Goal: Transaction & Acquisition: Purchase product/service

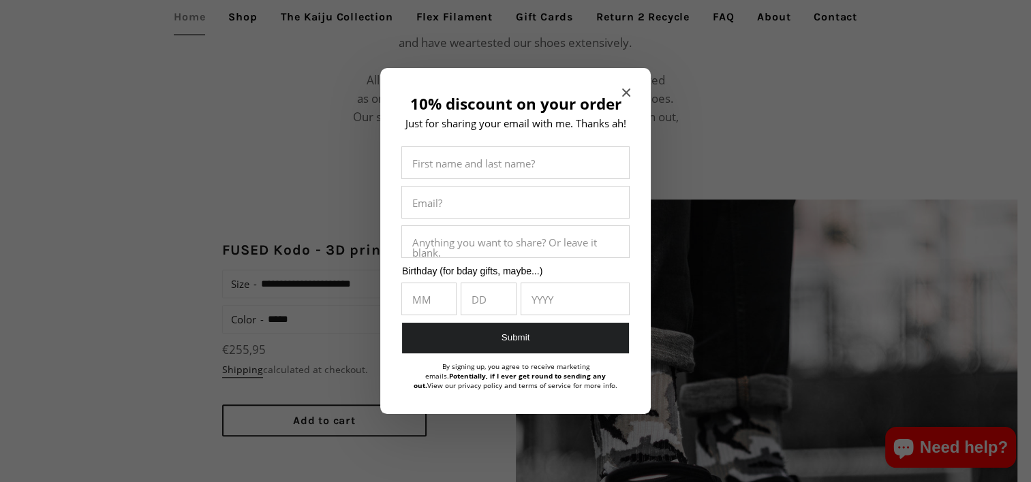
scroll to position [954, 0]
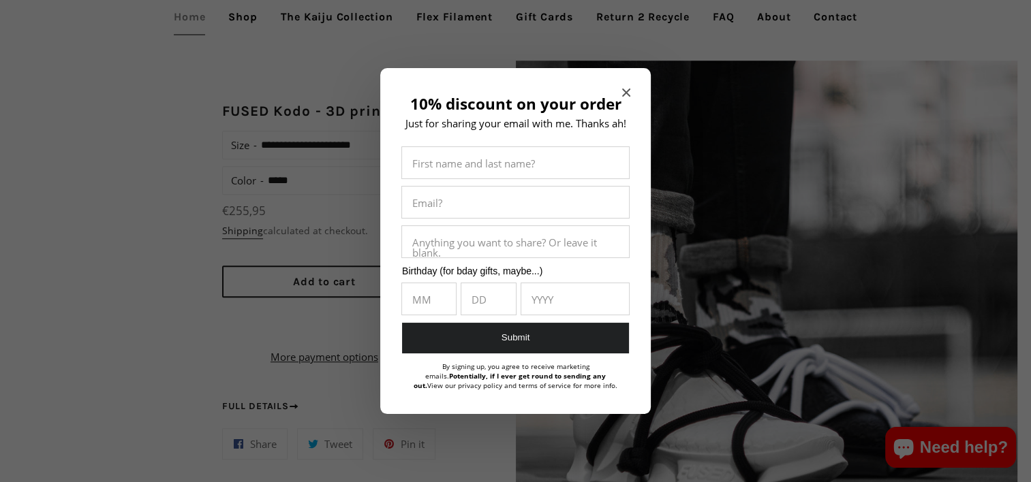
click at [628, 95] on span "Close modal" at bounding box center [626, 93] width 8 height 14
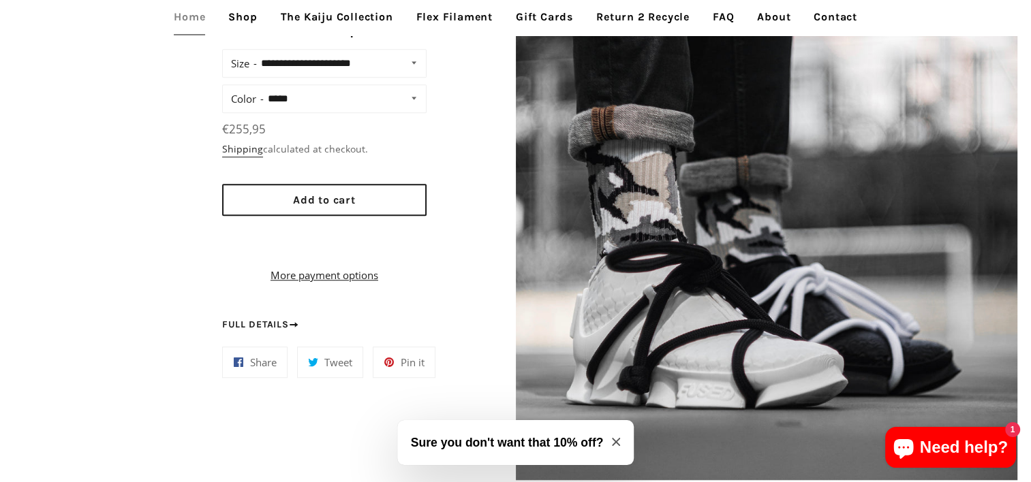
scroll to position [1090, 0]
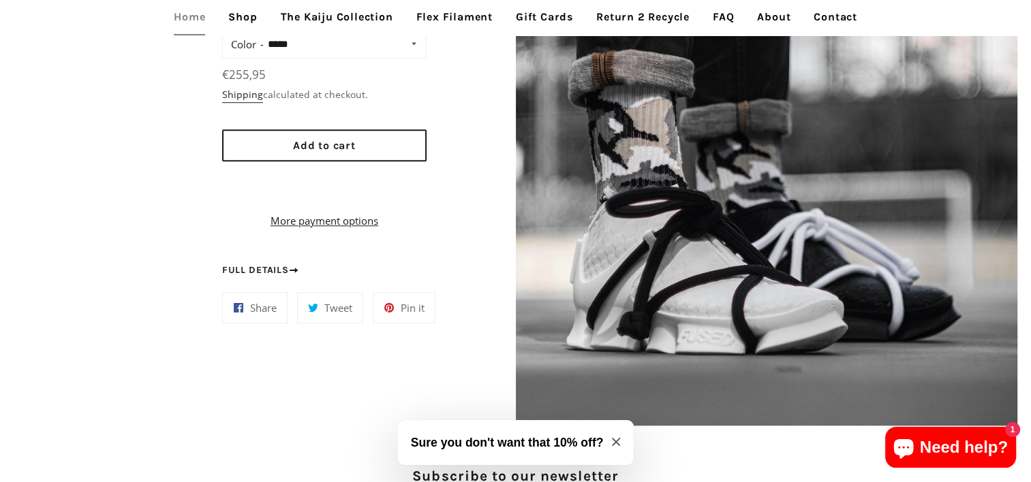
drag, startPoint x: 84, startPoint y: 163, endPoint x: 87, endPoint y: 151, distance: 12.4
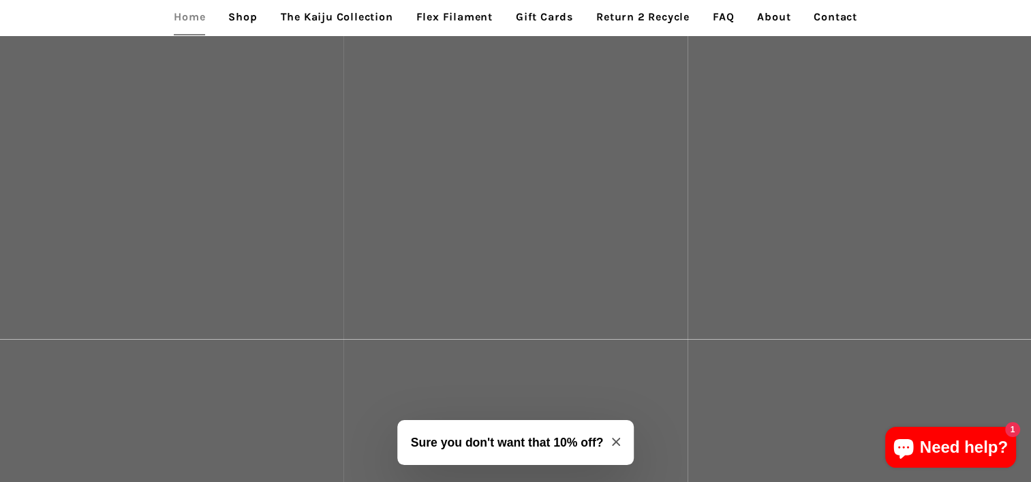
scroll to position [3098, 0]
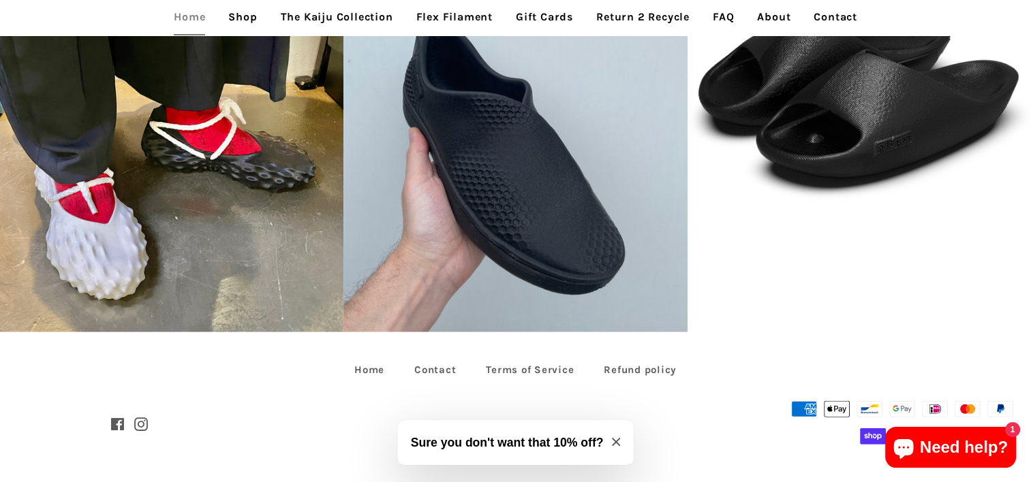
click at [619, 441] on icon "Close modal" at bounding box center [616, 442] width 8 height 8
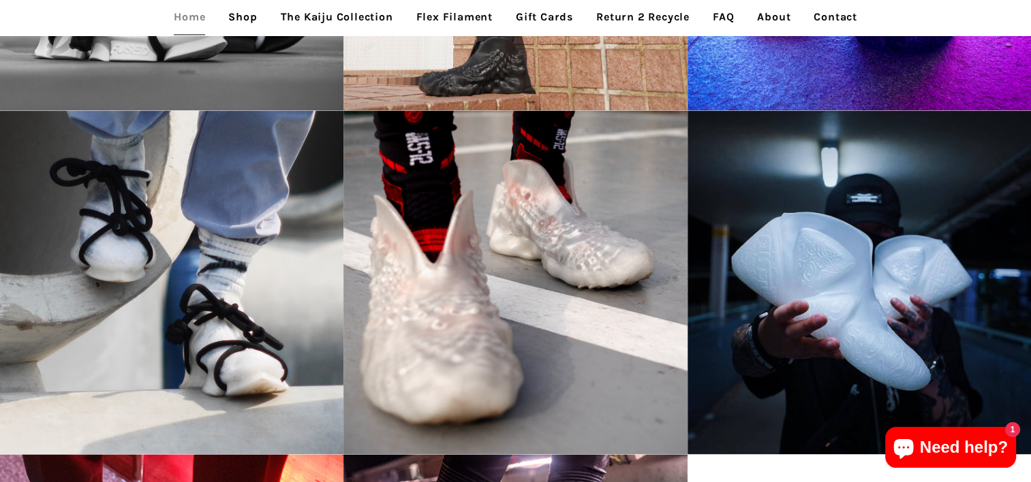
scroll to position [1940, 0]
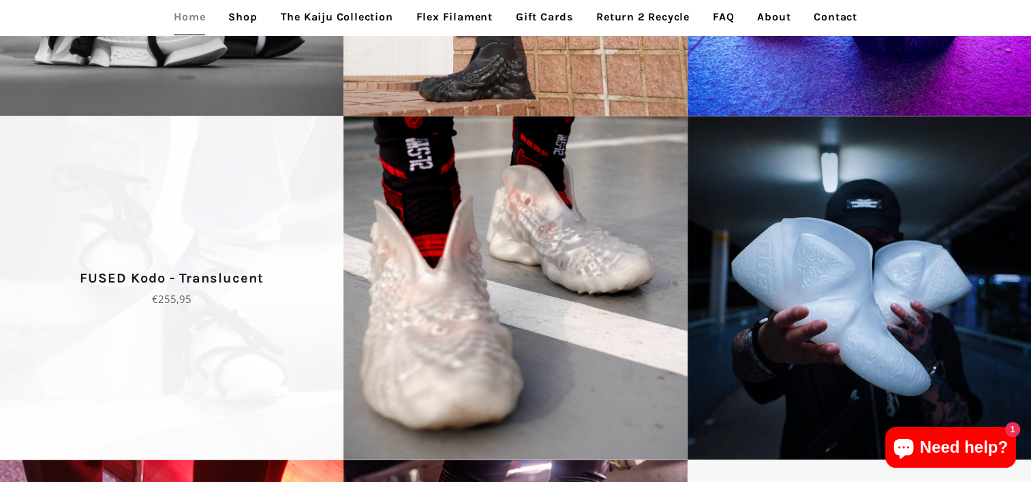
click at [199, 307] on span "FUSED Kodo - Translucent Regular price €255,95" at bounding box center [171, 287] width 343 height 343
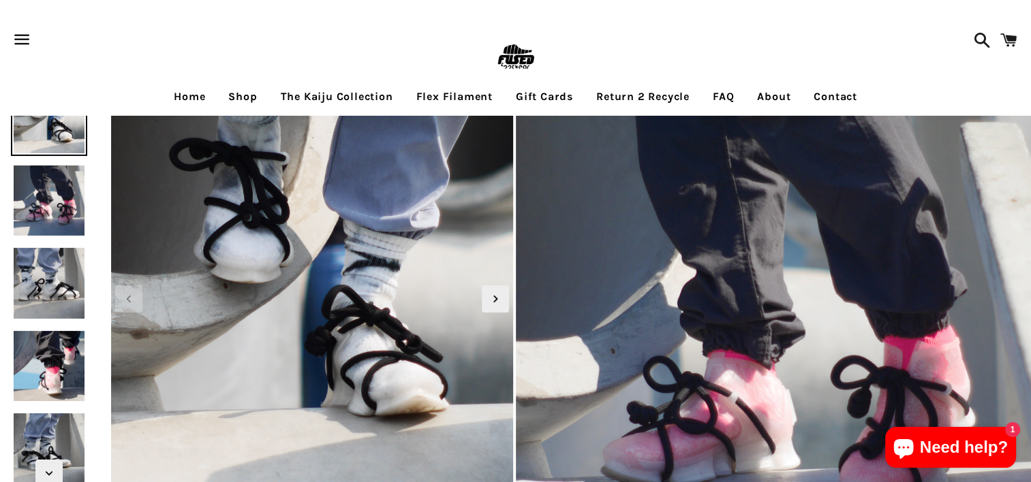
click at [59, 213] on img at bounding box center [49, 201] width 76 height 76
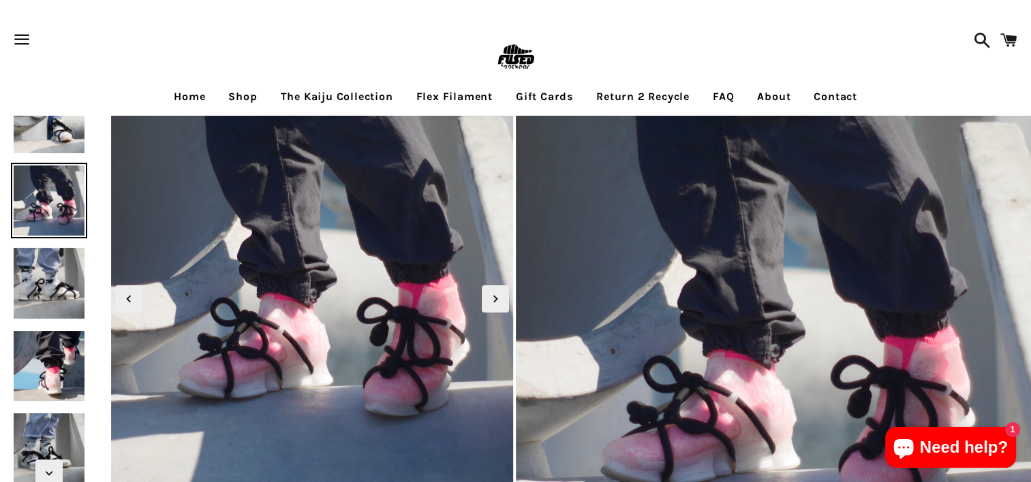
click at [47, 283] on img at bounding box center [49, 283] width 76 height 76
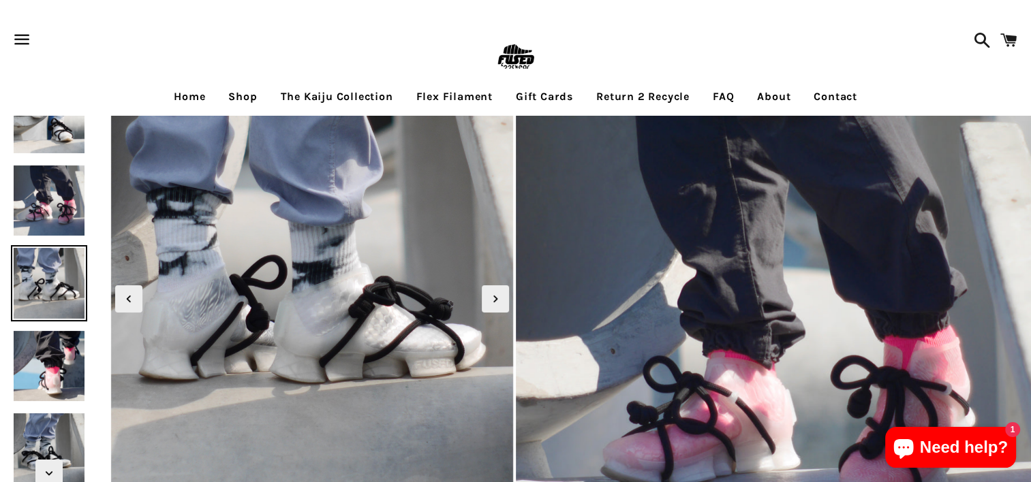
click at [48, 346] on img at bounding box center [49, 366] width 76 height 76
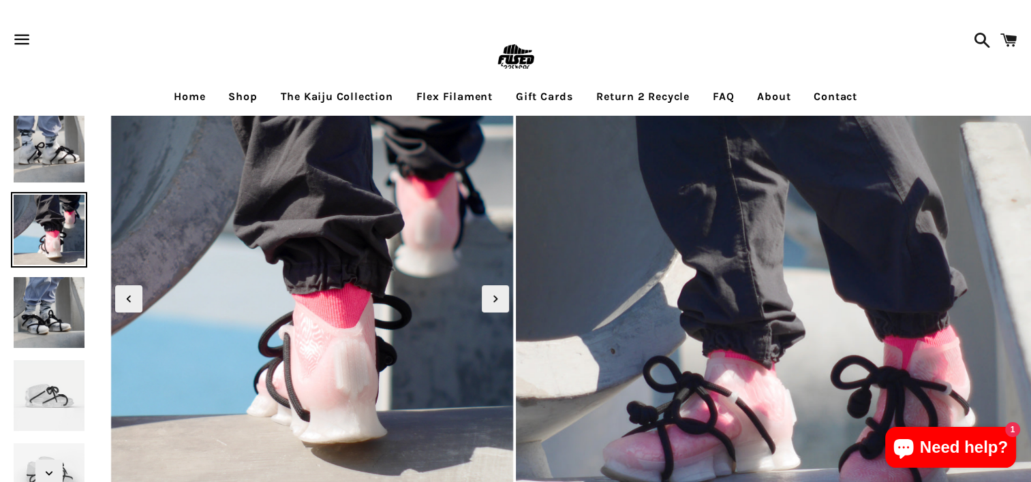
click at [51, 341] on img at bounding box center [49, 313] width 76 height 76
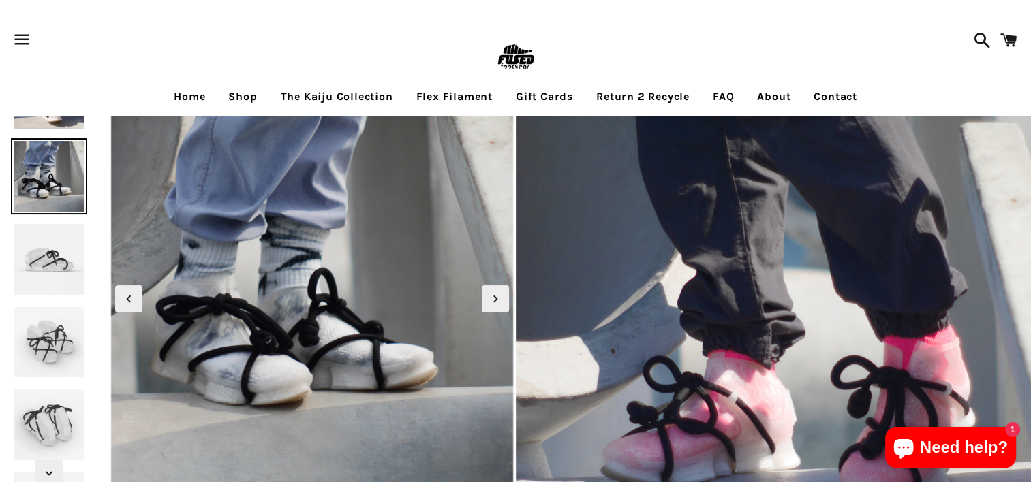
click at [54, 349] on img at bounding box center [49, 343] width 76 height 76
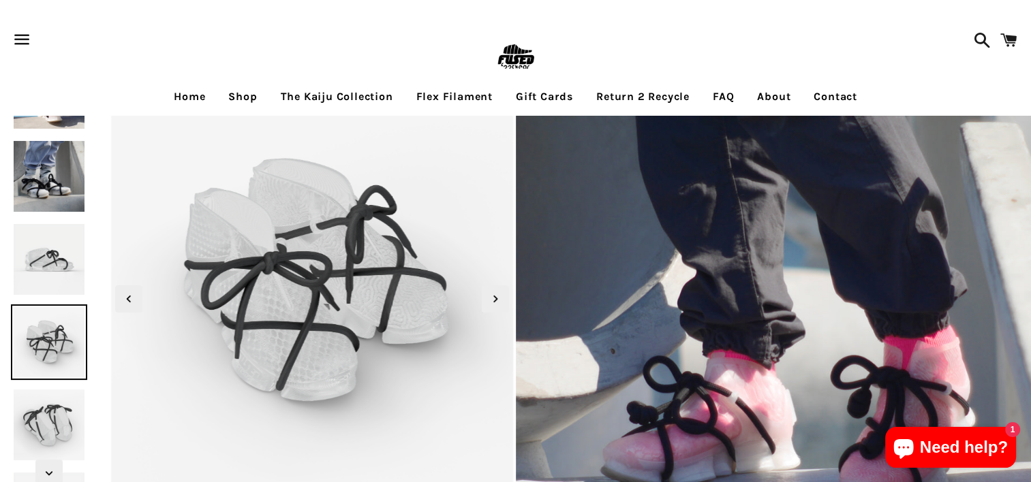
click at [60, 251] on img at bounding box center [49, 259] width 76 height 76
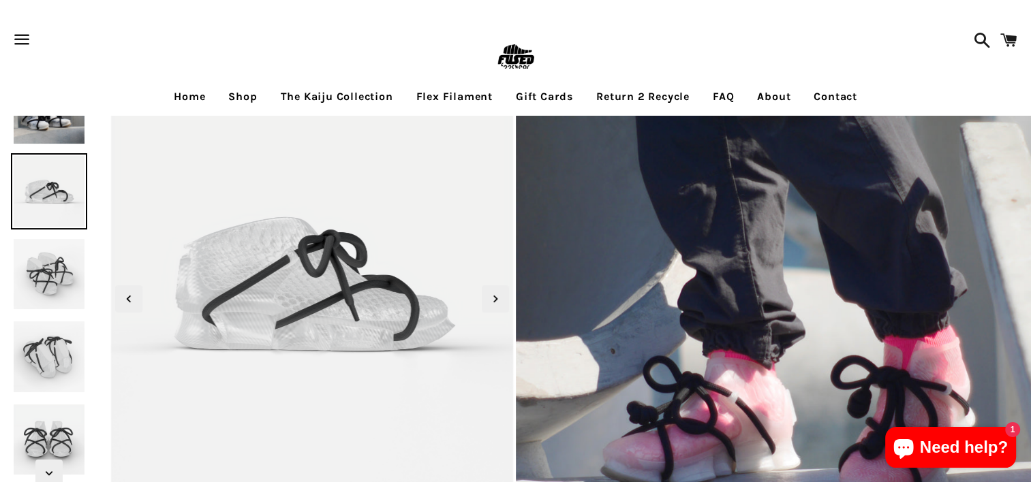
click at [48, 360] on img at bounding box center [49, 357] width 76 height 76
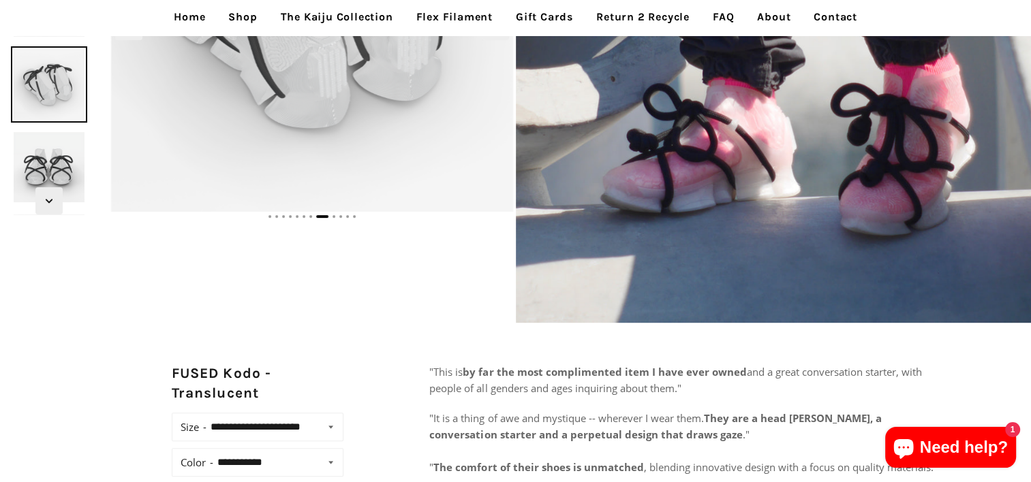
scroll to position [136, 0]
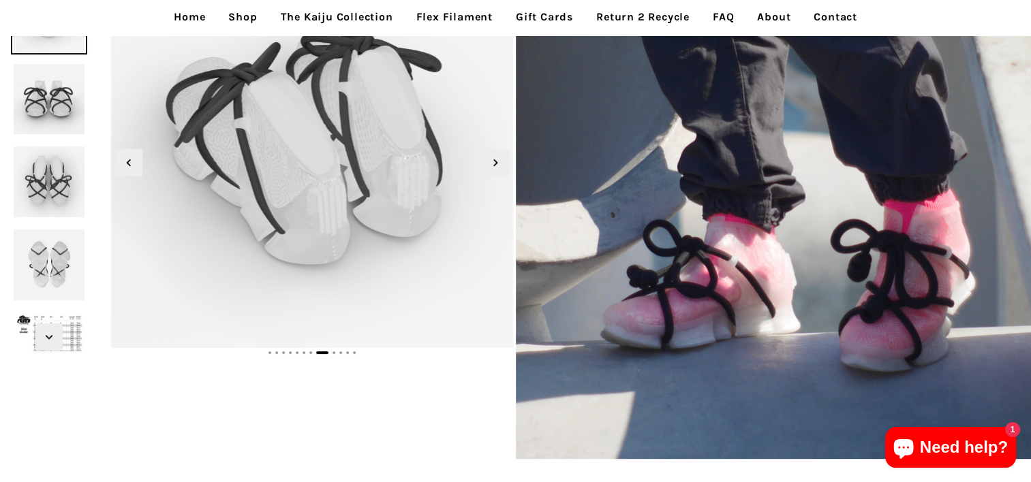
click at [60, 257] on img at bounding box center [49, 265] width 76 height 76
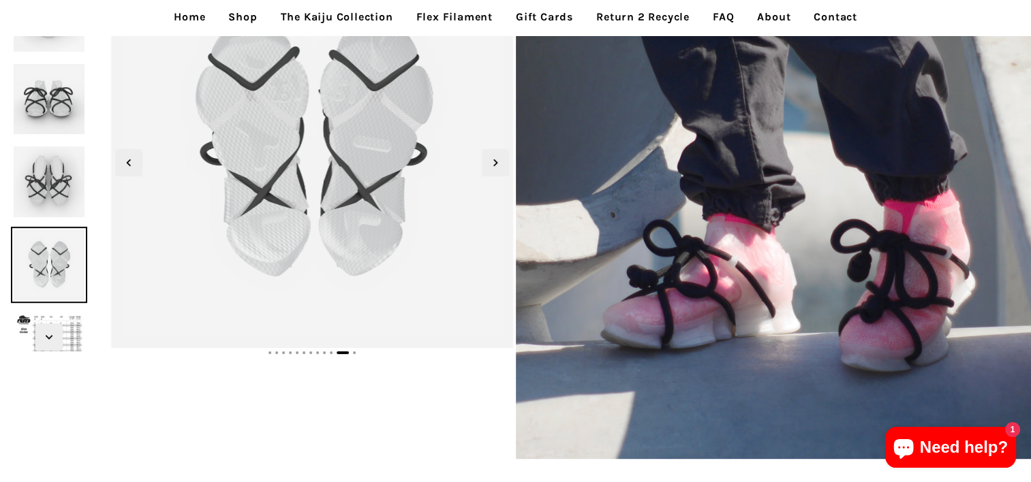
click at [61, 185] on img at bounding box center [49, 182] width 76 height 76
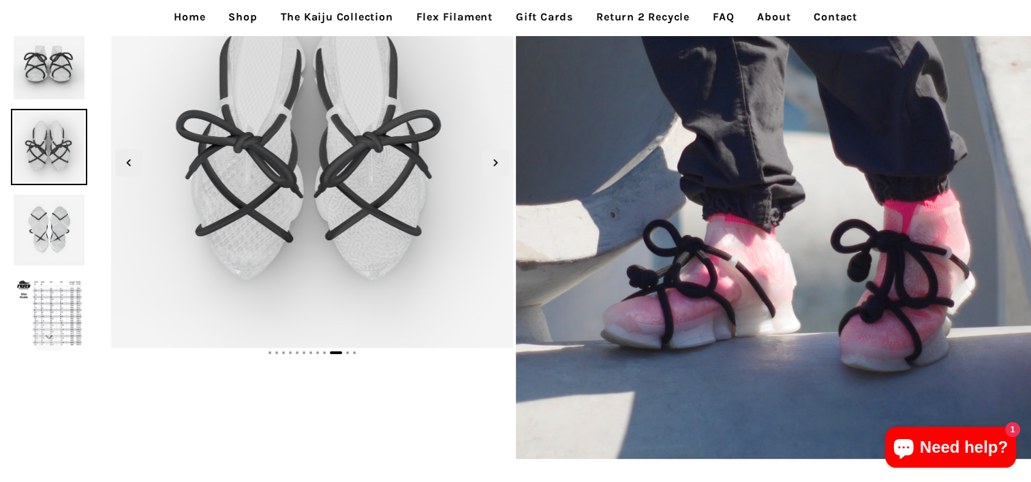
scroll to position [204, 0]
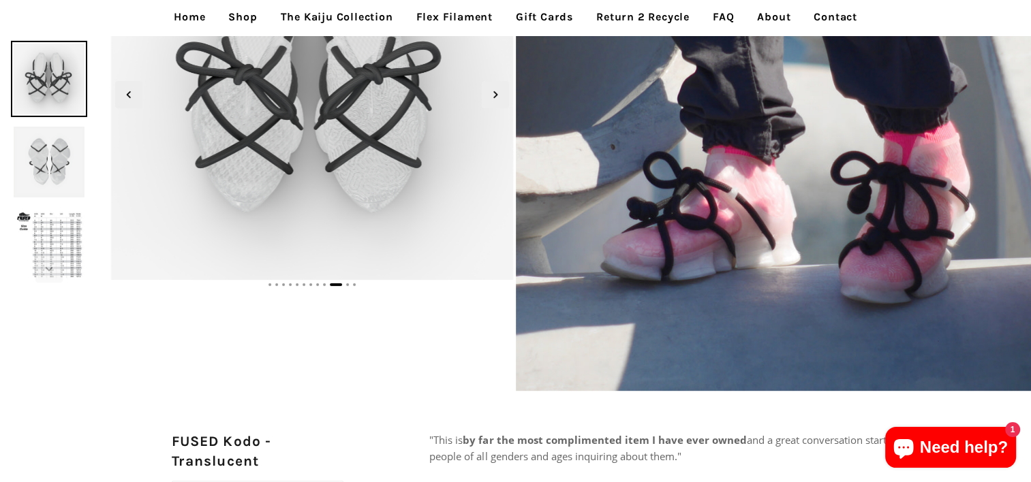
click at [47, 228] on img at bounding box center [49, 244] width 76 height 76
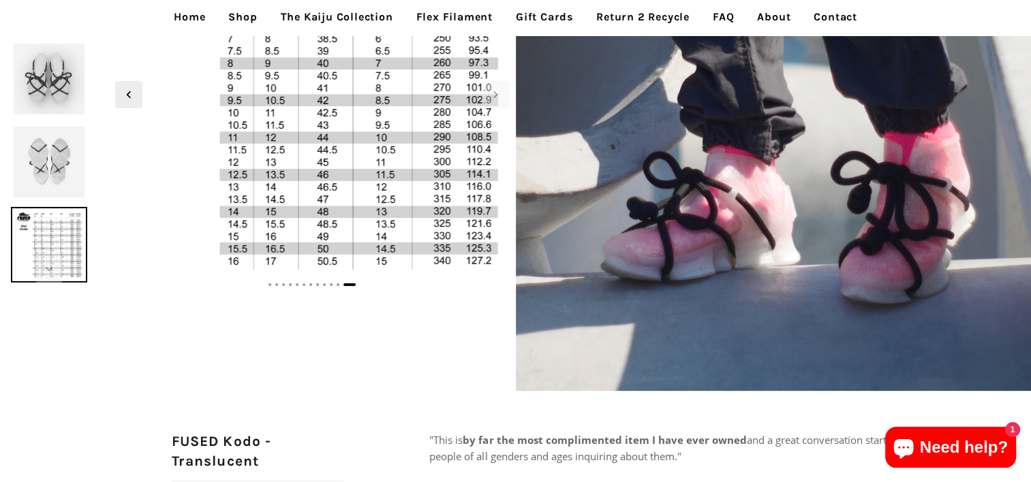
click at [55, 164] on img at bounding box center [49, 162] width 76 height 76
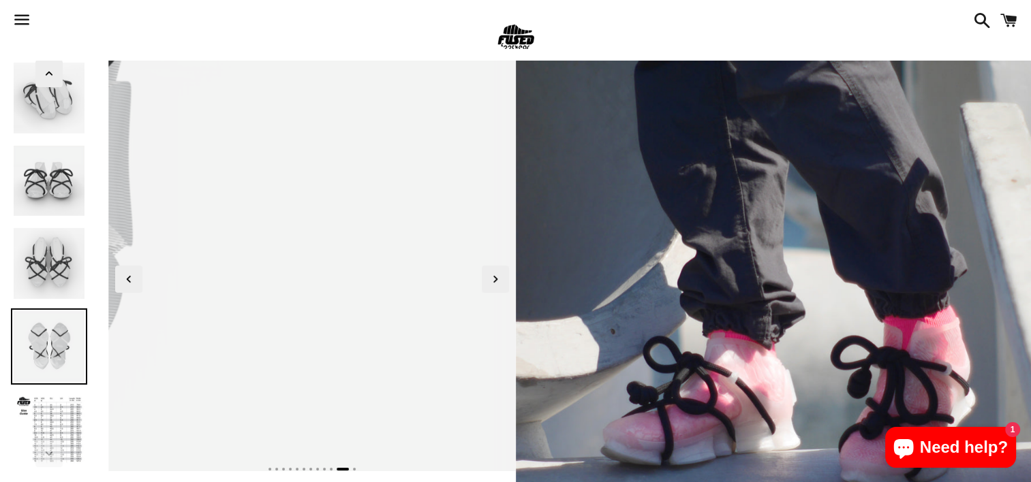
scroll to position [0, 0]
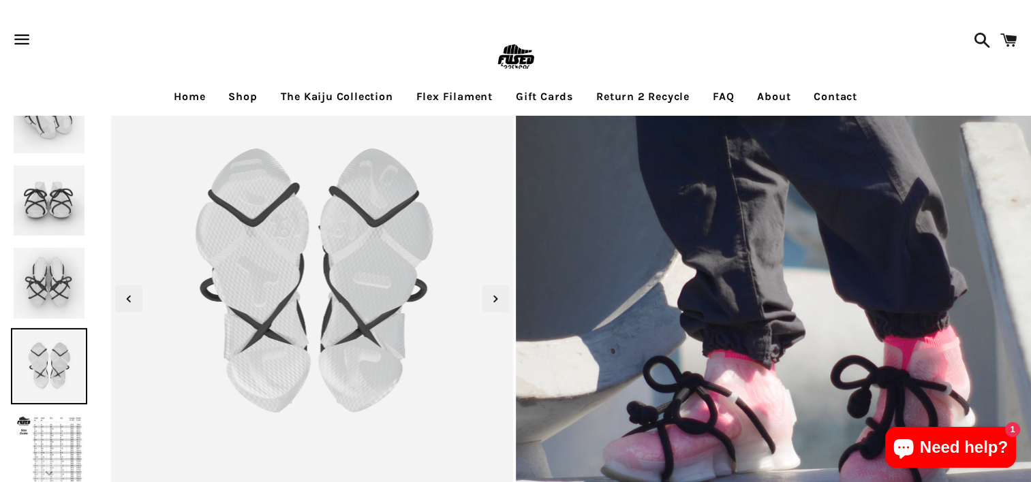
click at [461, 94] on link "Flex Filament" at bounding box center [454, 97] width 97 height 34
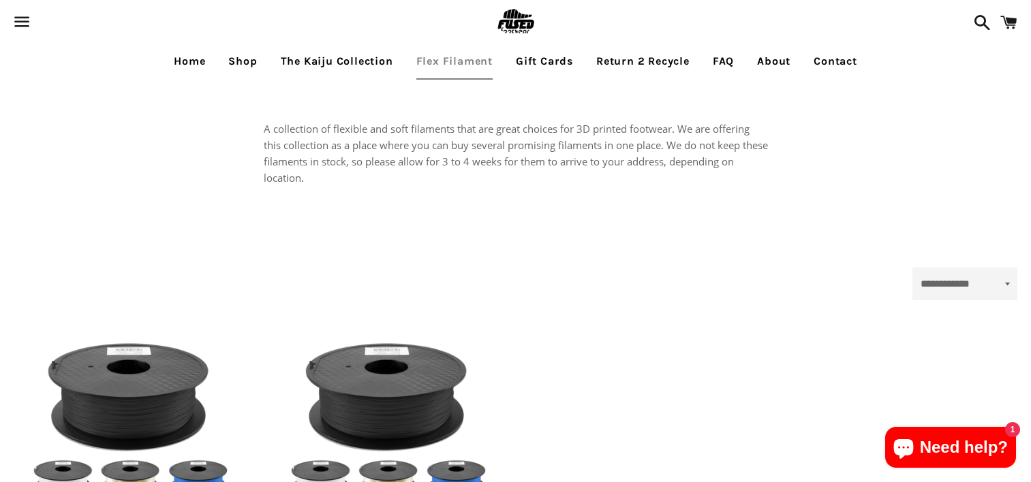
select select "**********"
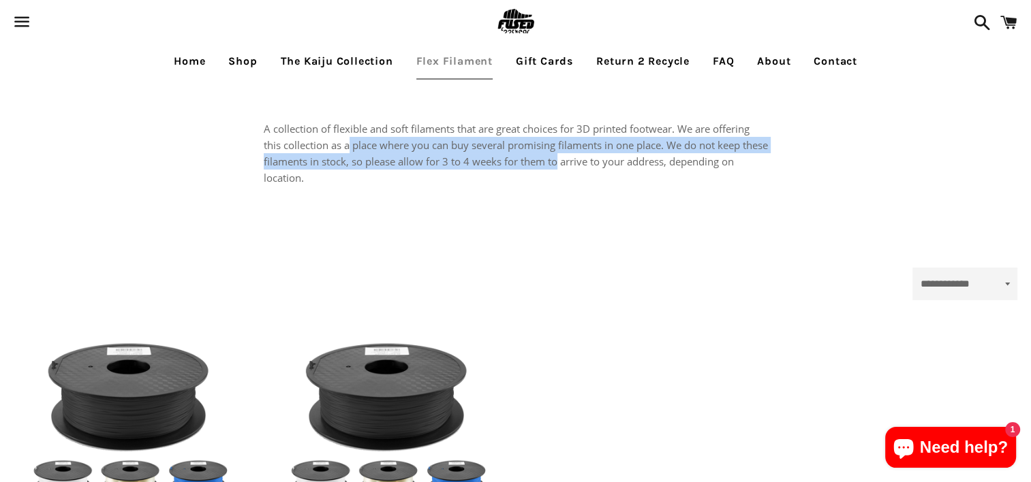
drag, startPoint x: 349, startPoint y: 144, endPoint x: 589, endPoint y: 158, distance: 240.2
click at [589, 158] on p "A collection of flexible and soft filaments that are great choices for 3D print…" at bounding box center [516, 153] width 504 height 65
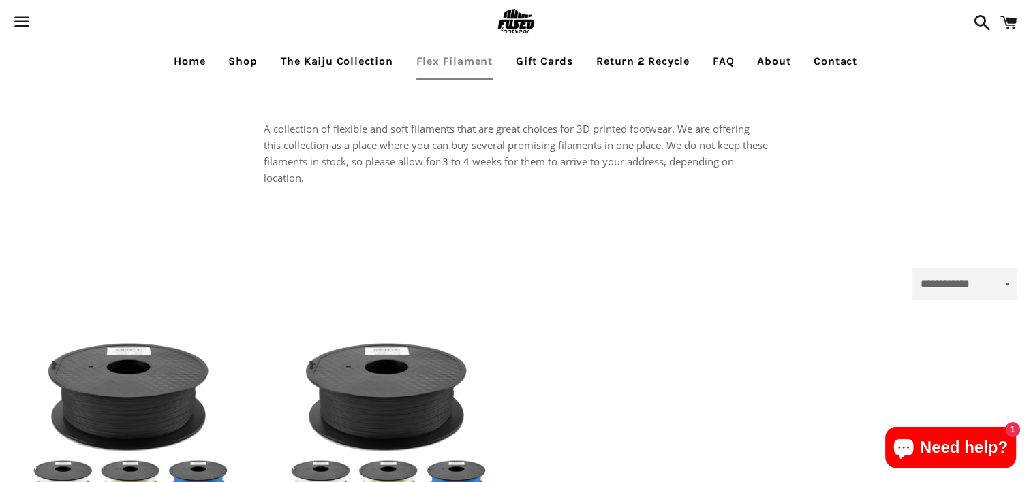
drag, startPoint x: 589, startPoint y: 158, endPoint x: 597, endPoint y: 203, distance: 45.8
click at [597, 203] on div "A collection of flexible and soft filaments that are great choices for 3D print…" at bounding box center [515, 167] width 531 height 174
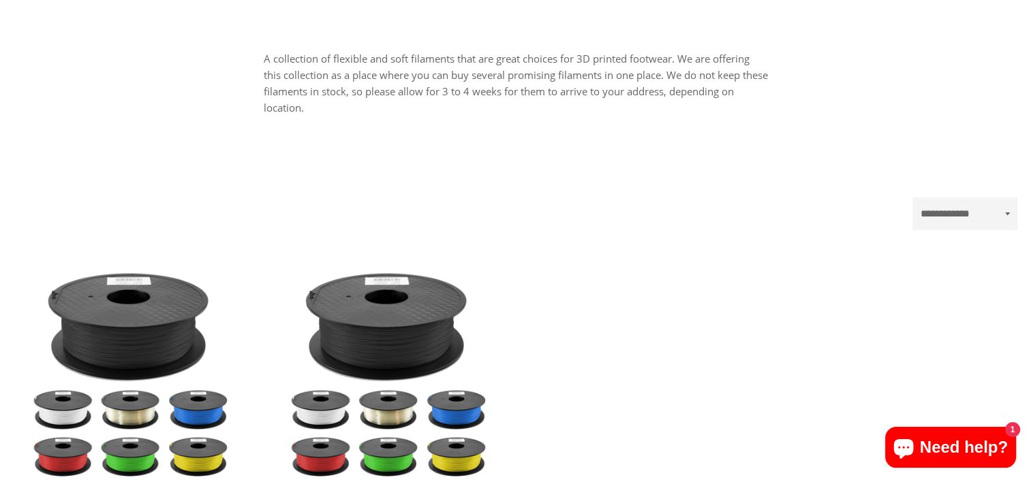
scroll to position [204, 0]
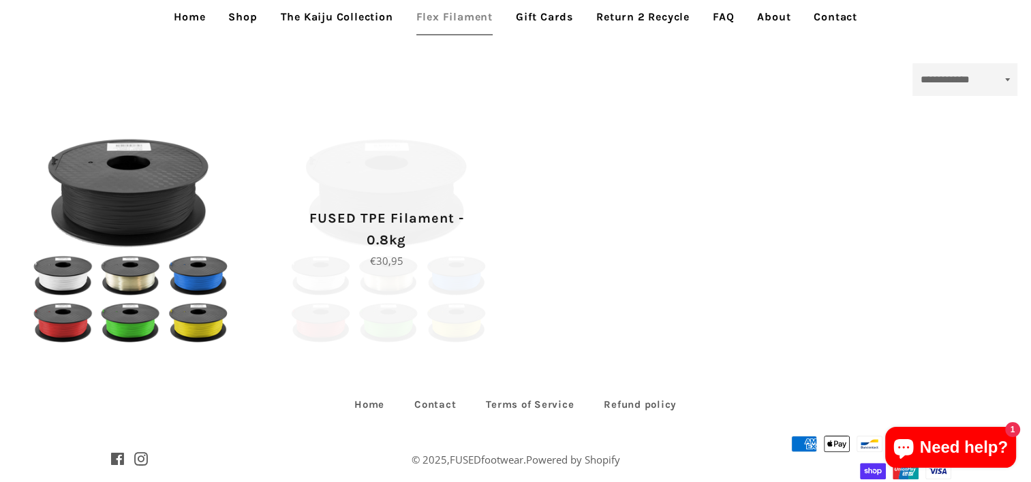
click at [396, 266] on p "Regular price €30,95" at bounding box center [386, 261] width 169 height 16
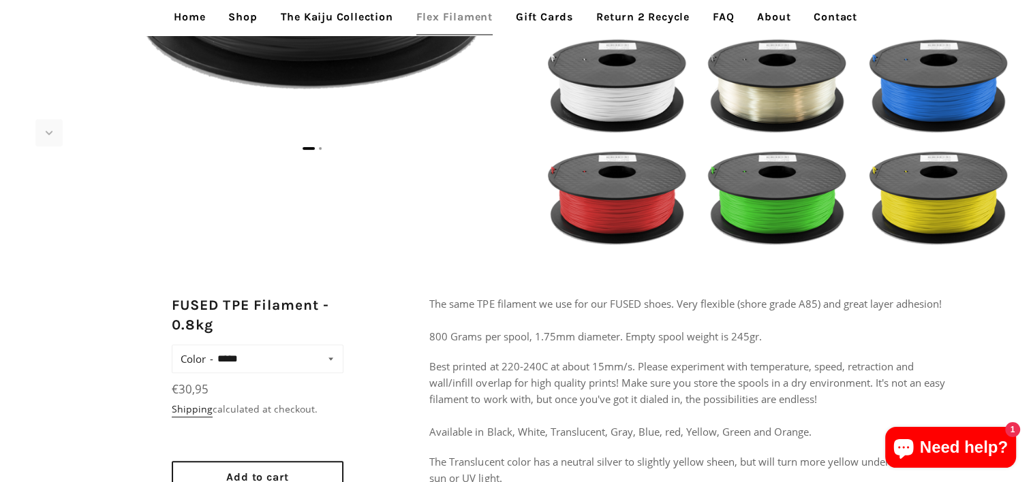
scroll to position [477, 0]
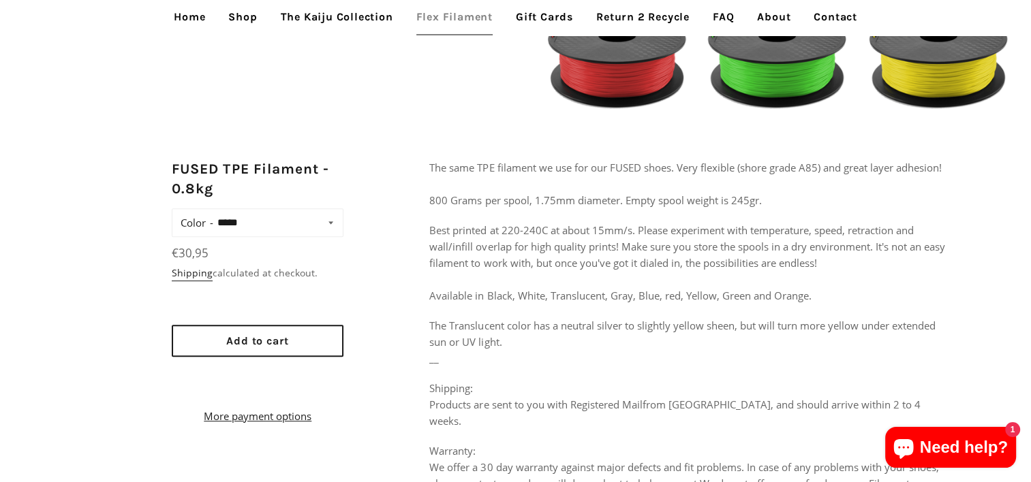
drag, startPoint x: 559, startPoint y: 279, endPoint x: 867, endPoint y: 277, distance: 307.2
click at [867, 277] on p "Best printed at 220-240C at about 15mm/s. Please experiment with temperature, s…" at bounding box center [687, 263] width 516 height 82
copy p "but once you've got it dialed in, the possibilities are endless!"
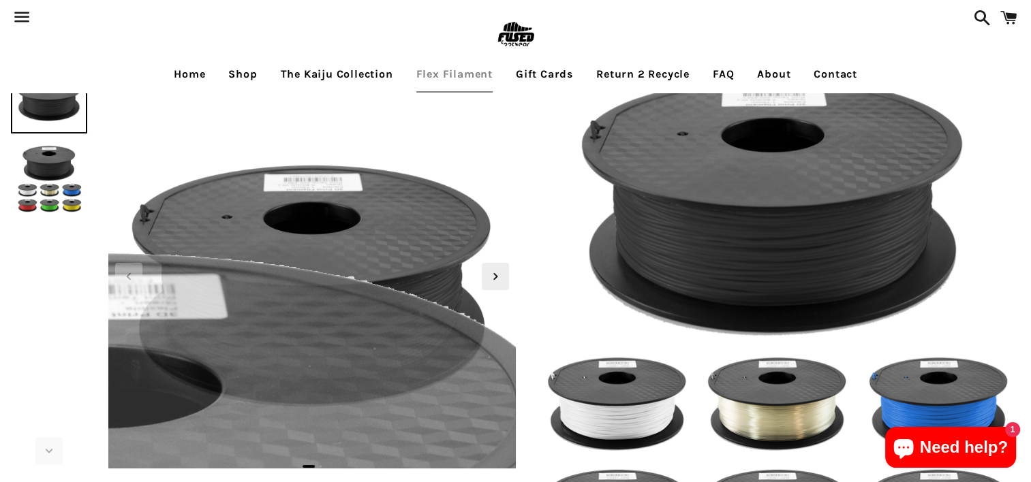
scroll to position [0, 0]
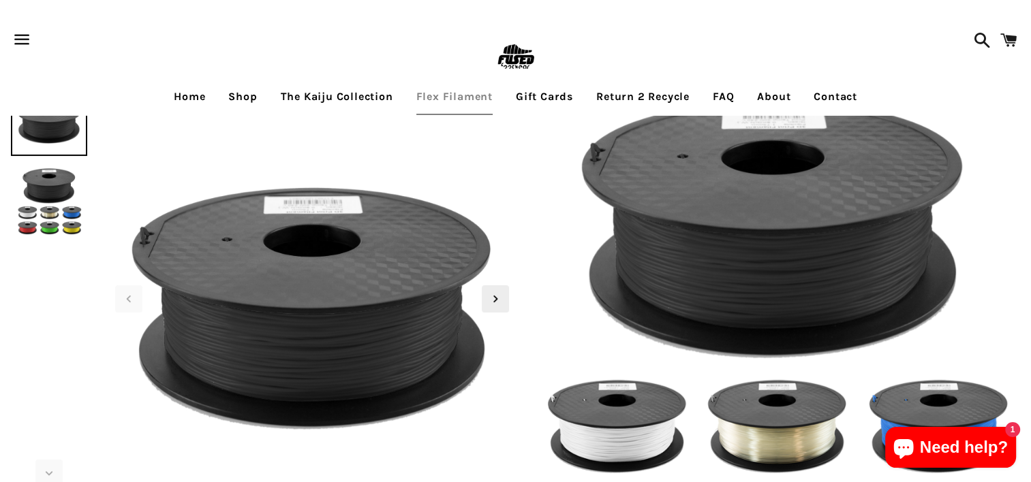
click at [202, 98] on link "Home" at bounding box center [189, 97] width 52 height 34
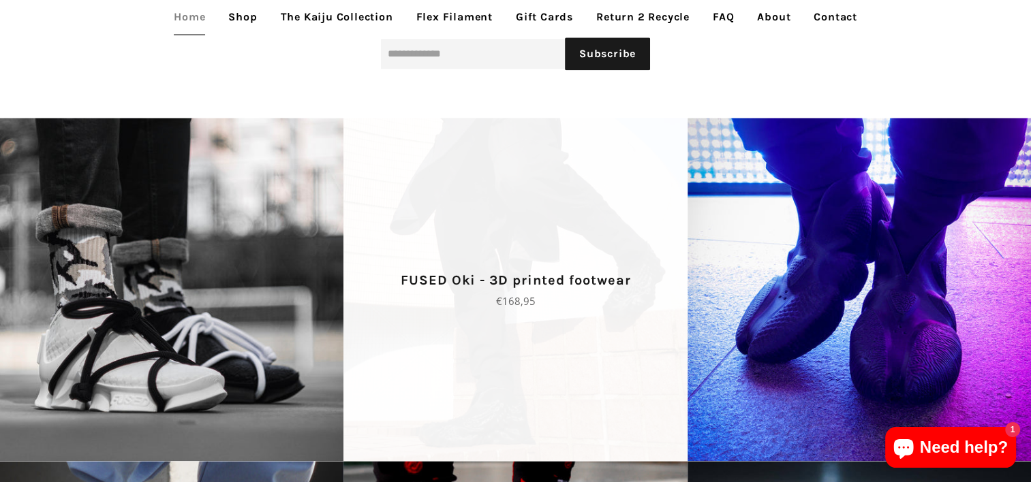
scroll to position [1635, 0]
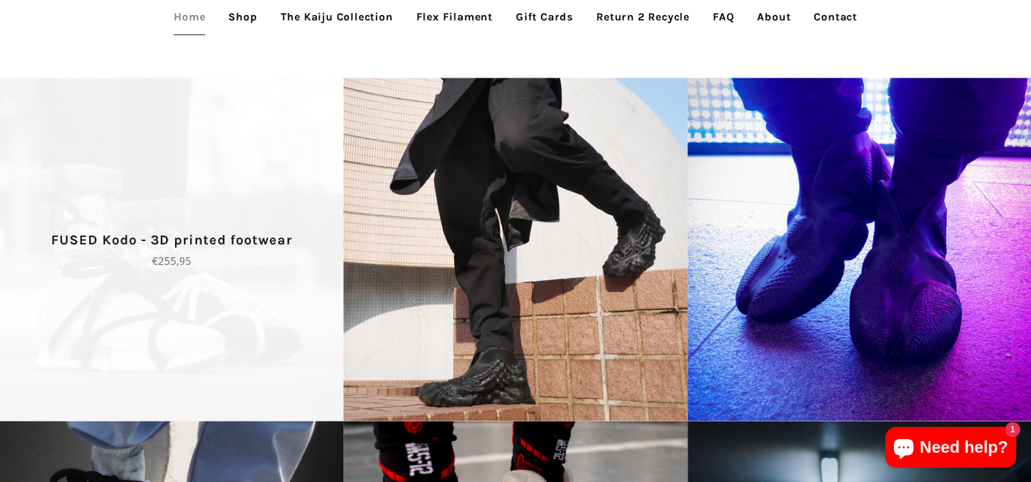
click at [138, 289] on span "FUSED Kodo - 3D printed footwear Regular price €255,95" at bounding box center [171, 249] width 343 height 343
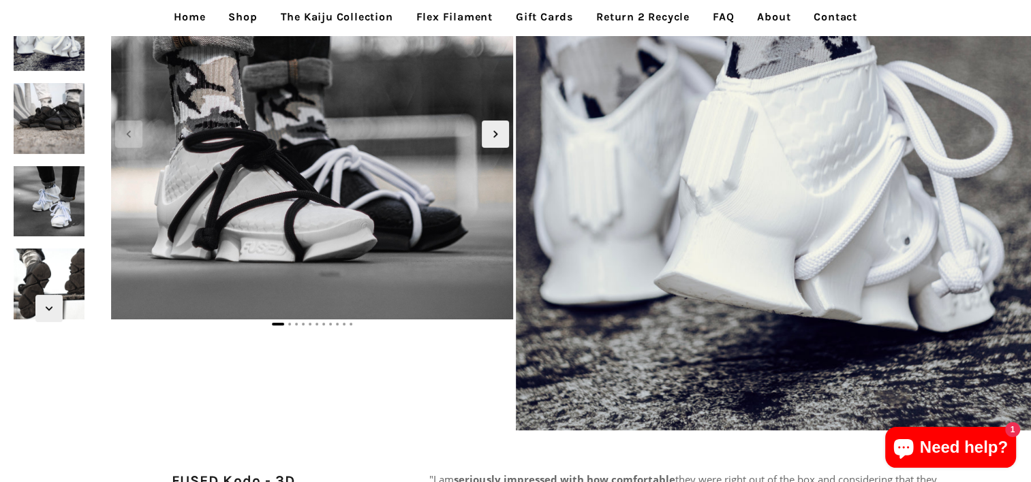
scroll to position [136, 0]
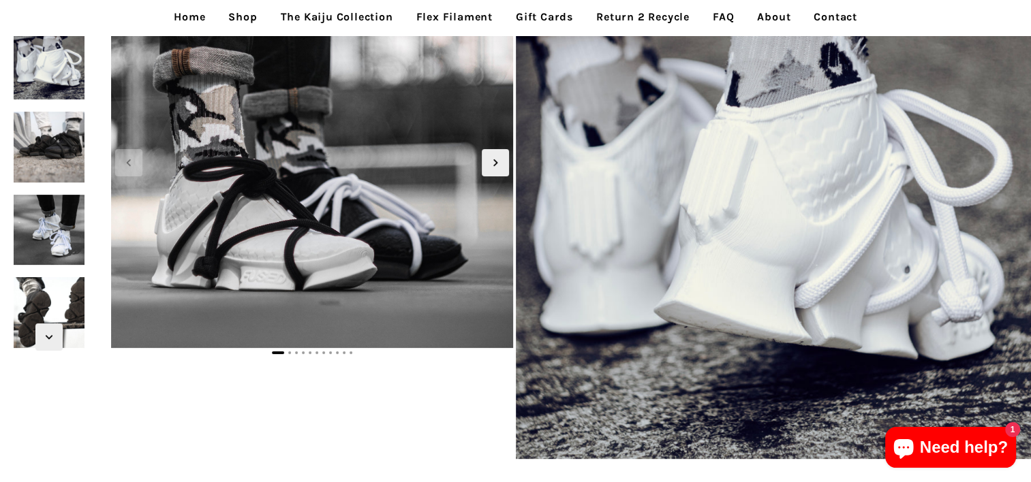
click at [40, 153] on img at bounding box center [49, 147] width 76 height 76
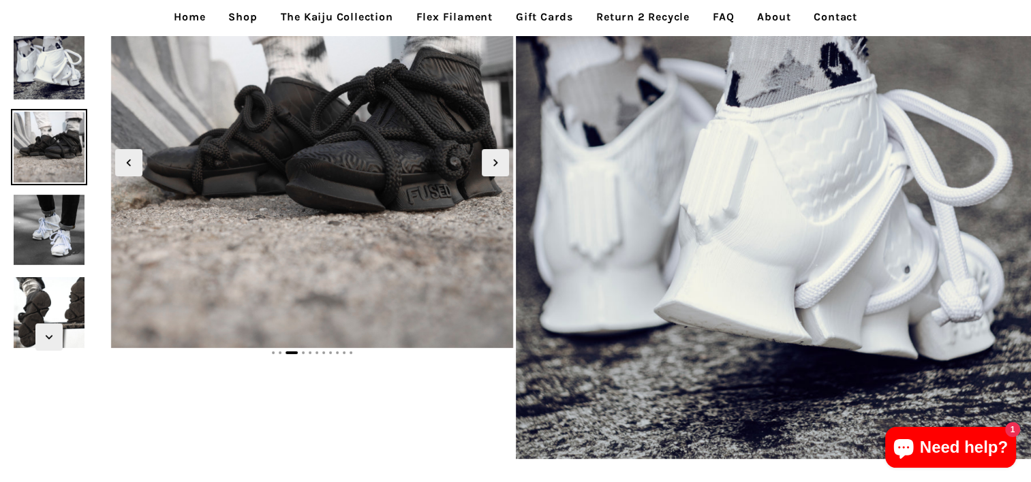
click at [52, 293] on img at bounding box center [49, 313] width 76 height 76
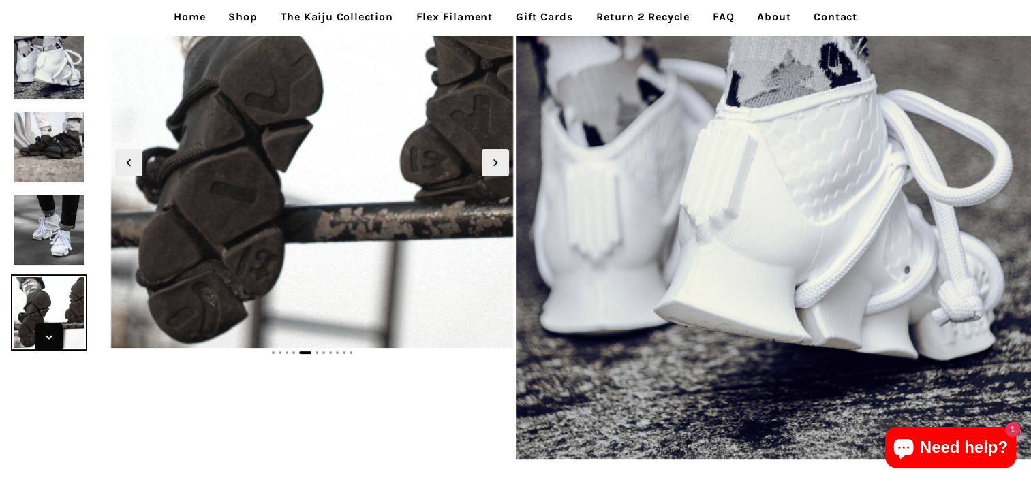
click at [47, 332] on icon "Next slide" at bounding box center [49, 337] width 15 height 15
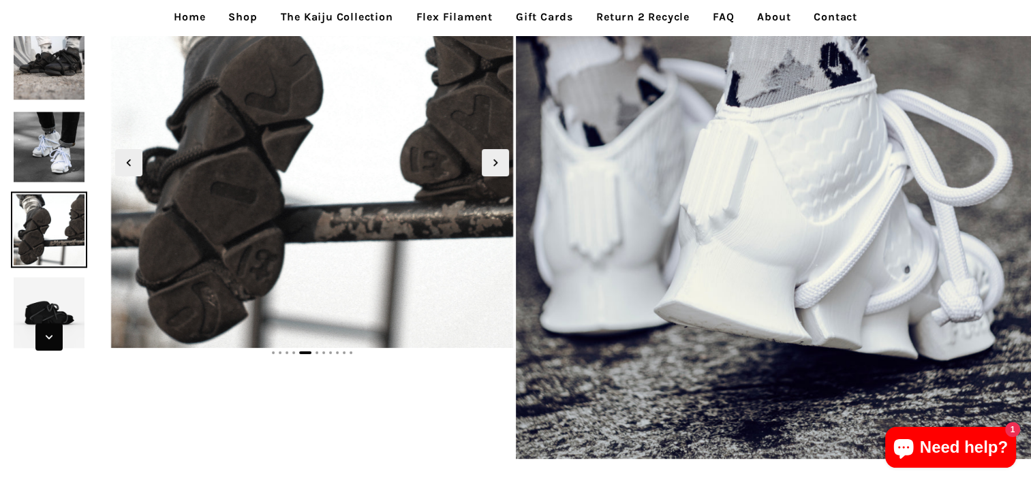
click at [50, 332] on icon "Next slide" at bounding box center [49, 337] width 15 height 15
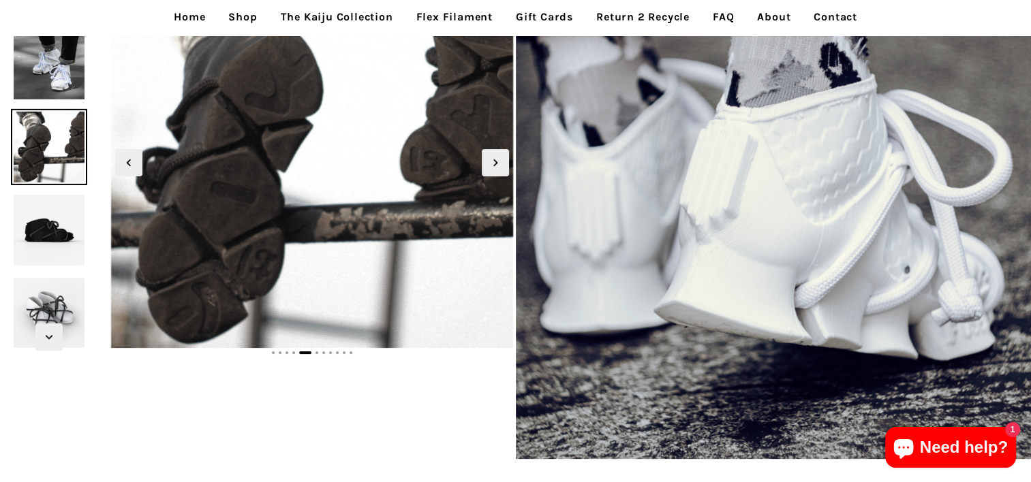
click at [53, 301] on img at bounding box center [49, 313] width 76 height 76
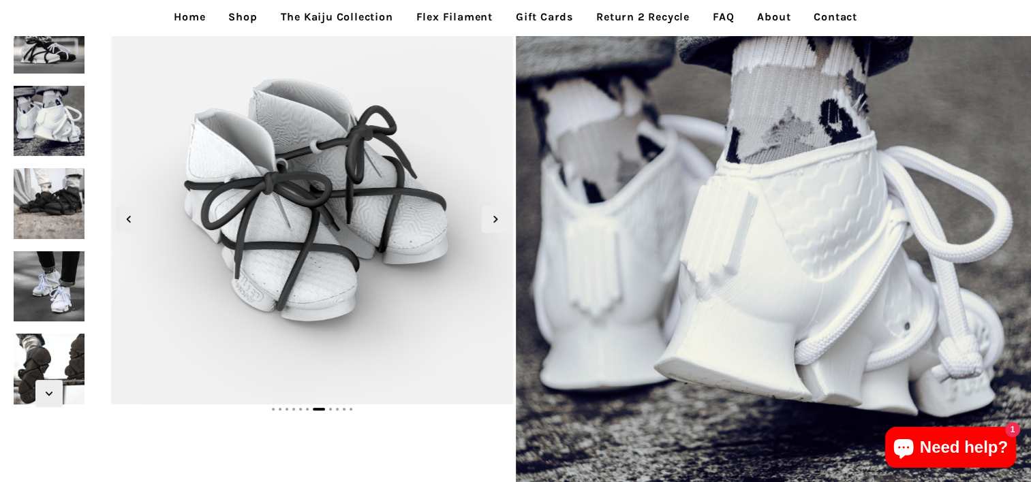
scroll to position [0, 0]
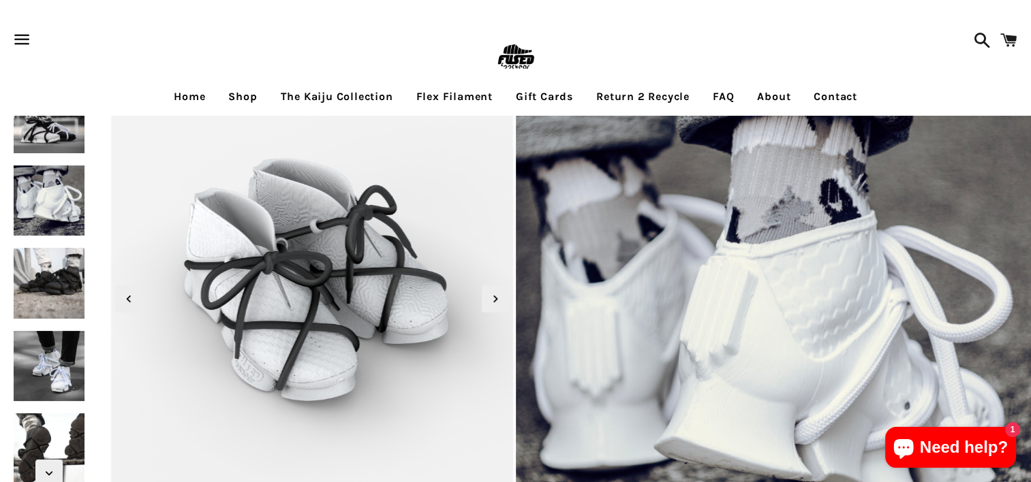
click at [54, 214] on img at bounding box center [49, 201] width 76 height 76
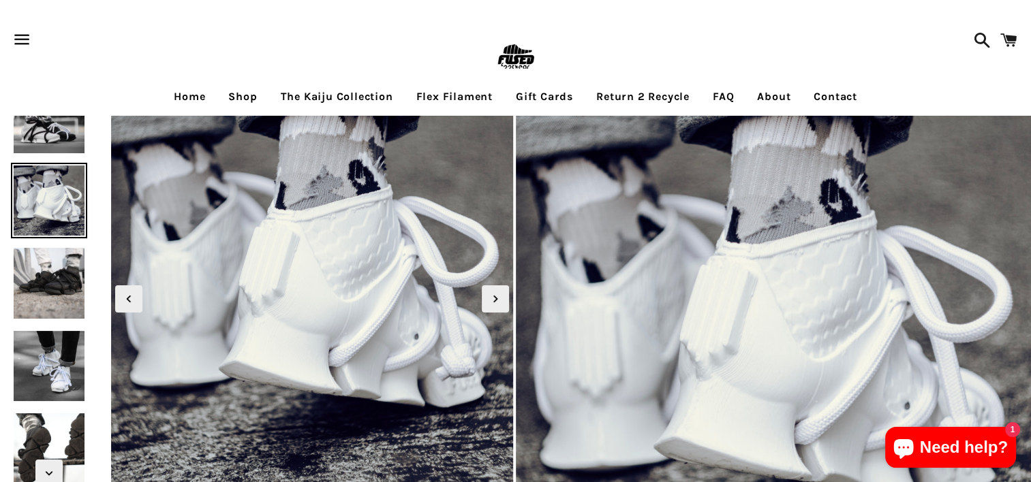
click at [247, 95] on link "Shop" at bounding box center [242, 97] width 49 height 34
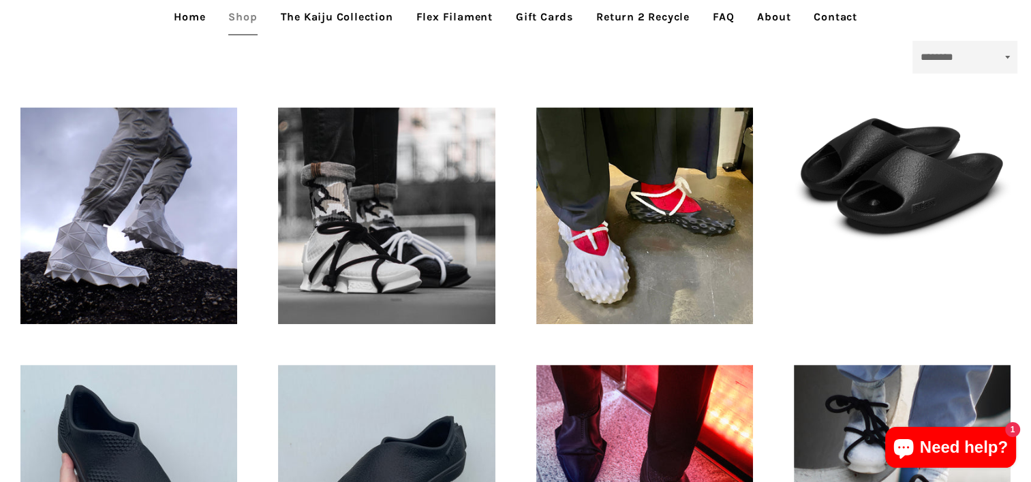
scroll to position [545, 0]
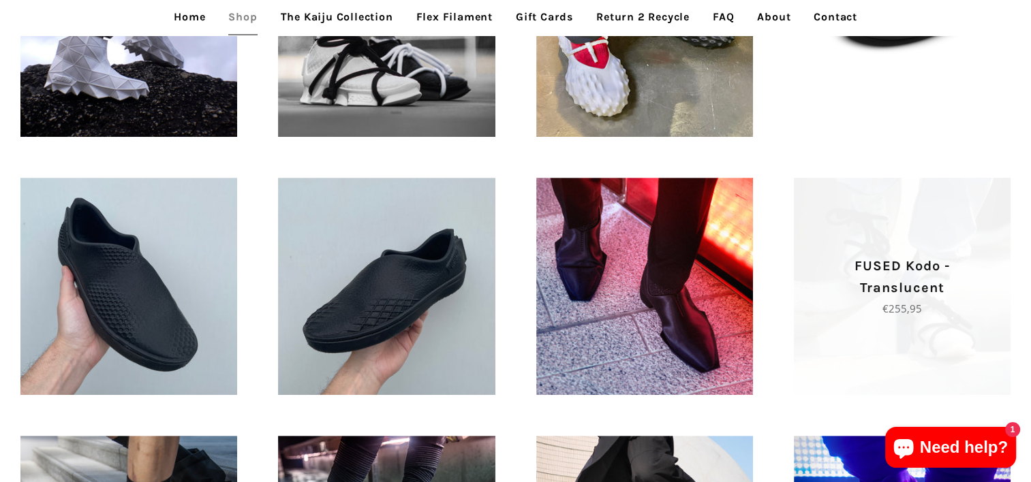
click at [918, 276] on p "FUSED Kodo - Translucent" at bounding box center [901, 277] width 169 height 44
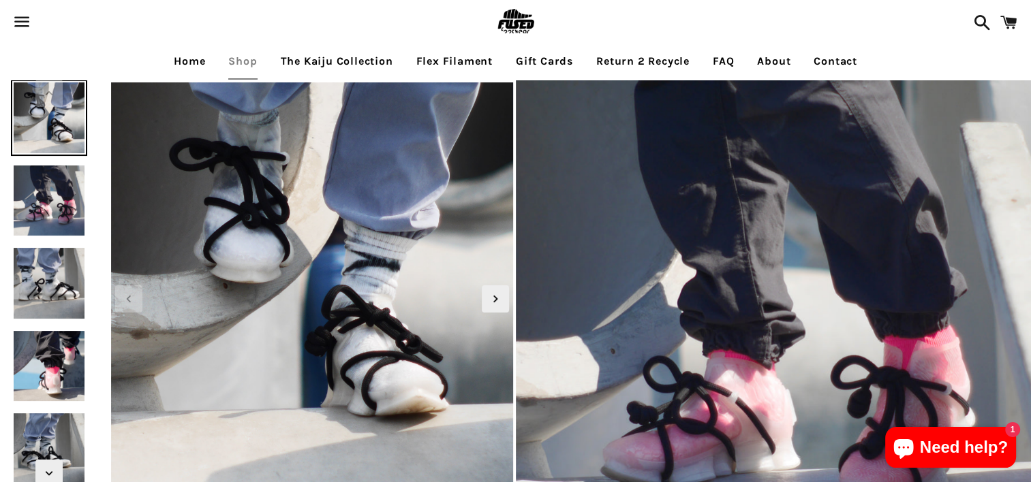
click at [245, 63] on div "Menu Search Cart Home Shop The Kaiju Collection Flex Filament Gift Cards Return…" at bounding box center [515, 40] width 1031 height 80
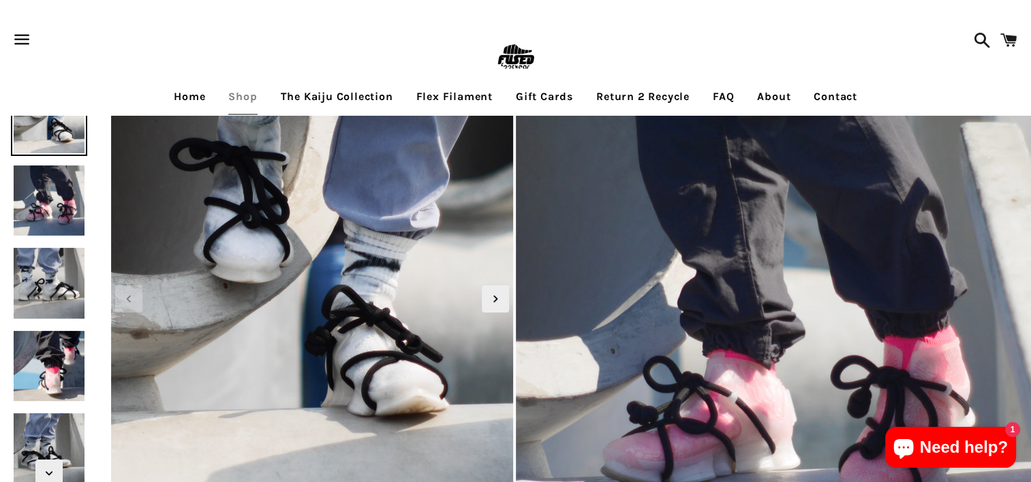
click at [245, 98] on link "Shop" at bounding box center [242, 97] width 49 height 34
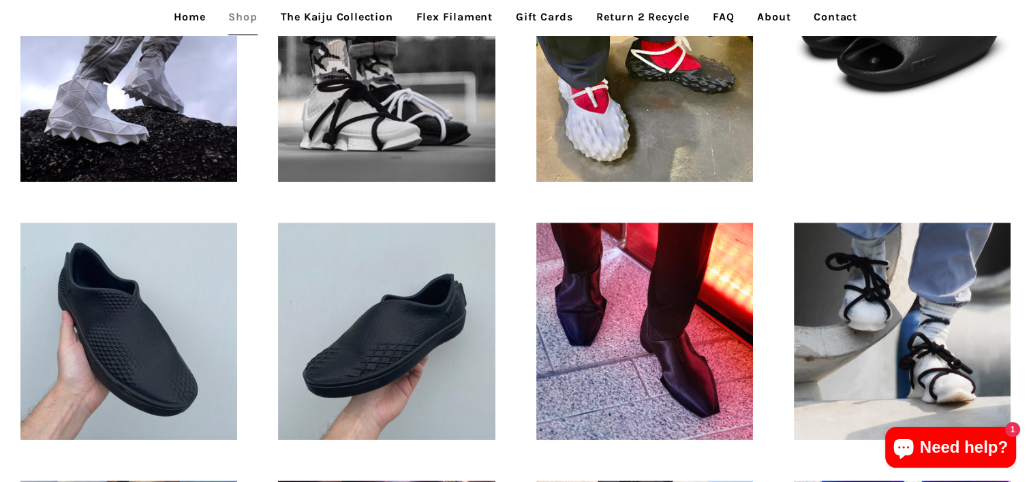
scroll to position [613, 0]
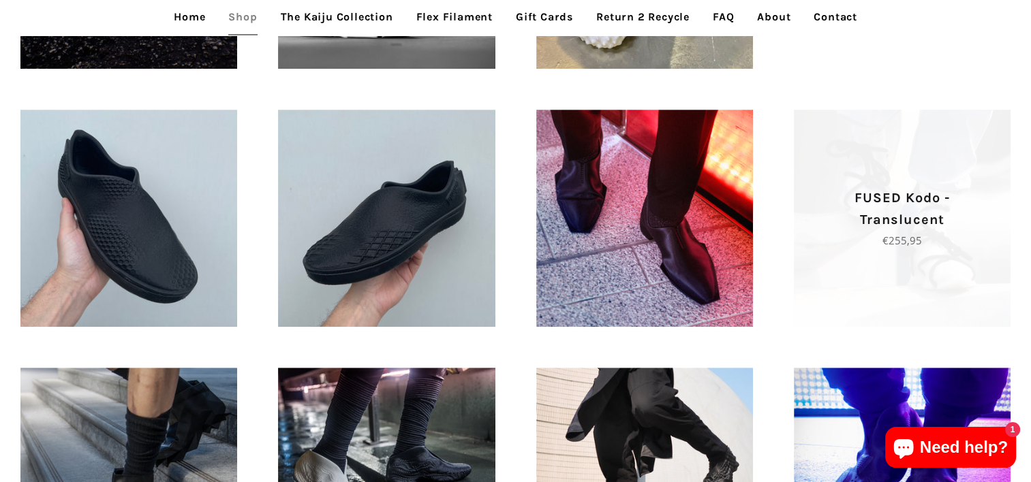
click at [858, 234] on p "Regular price €255,95" at bounding box center [901, 240] width 169 height 16
